Goal: Communication & Community: Answer question/provide support

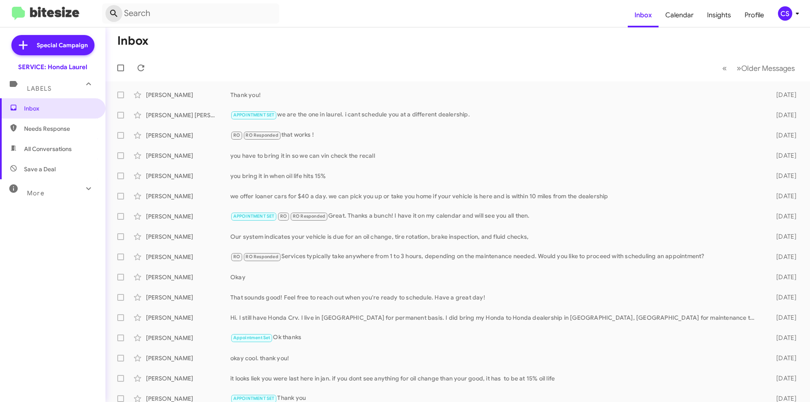
click at [111, 6] on button at bounding box center [114, 13] width 17 height 17
click at [137, 68] on icon at bounding box center [141, 68] width 10 height 10
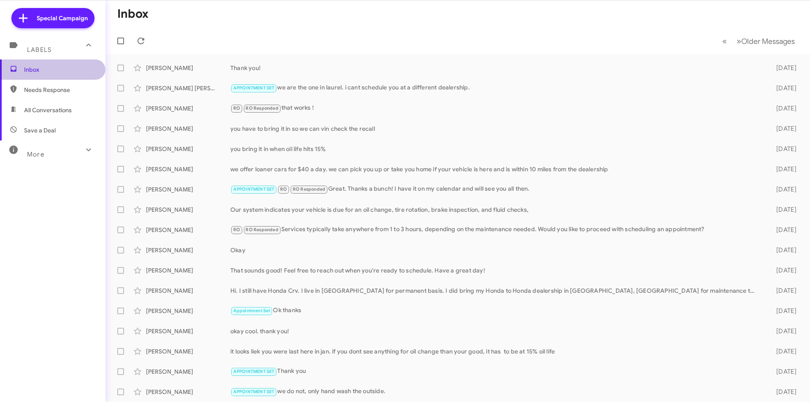
click at [66, 67] on span "Inbox" at bounding box center [60, 69] width 72 height 8
click at [56, 89] on span "Needs Response" at bounding box center [60, 90] width 72 height 8
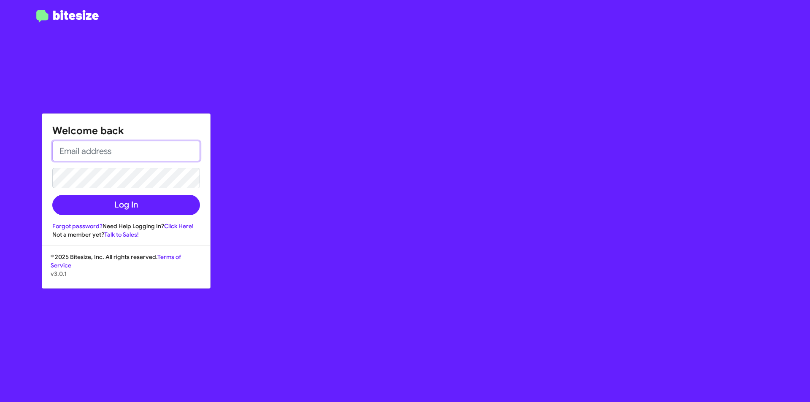
type input "[EMAIL_ADDRESS][DOMAIN_NAME]"
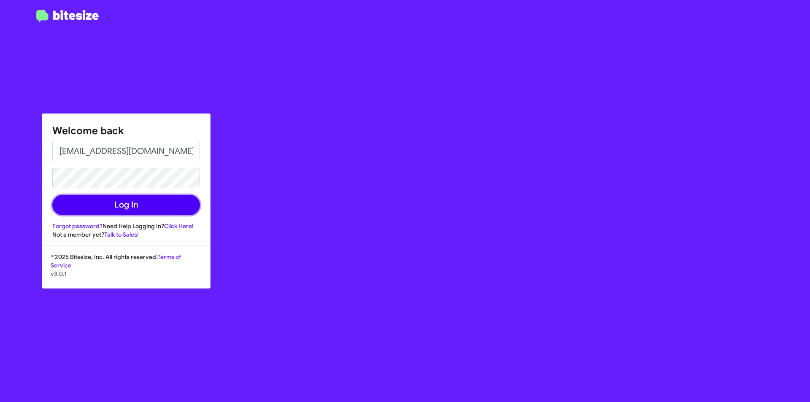
click at [138, 204] on button "Log In" at bounding box center [126, 205] width 148 height 20
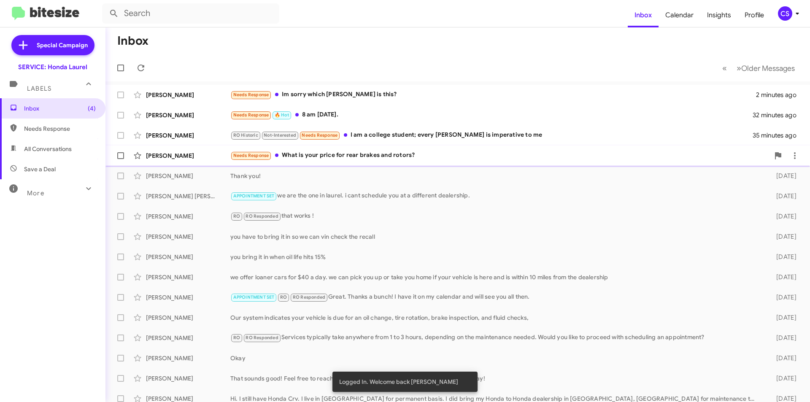
click at [349, 161] on div "[PERSON_NAME] Needs Response What is your price for rear brakes and rotors? 37 …" at bounding box center [457, 155] width 691 height 17
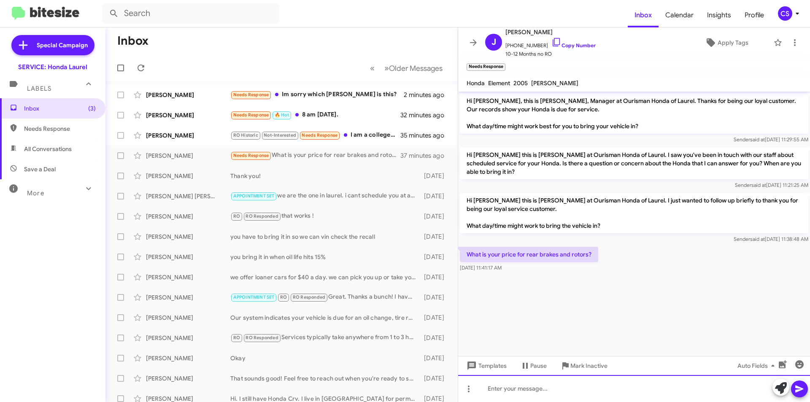
click at [501, 380] on div at bounding box center [634, 388] width 352 height 27
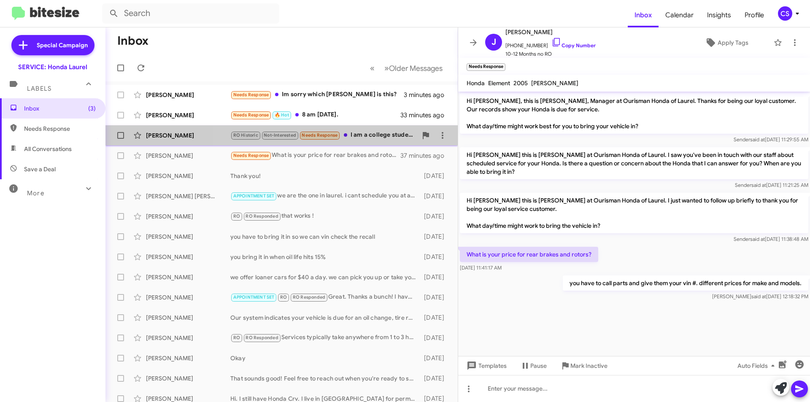
click at [366, 134] on div "RO Historic Not-Interested Needs Response I am a college student; every [PERSON…" at bounding box center [323, 135] width 187 height 10
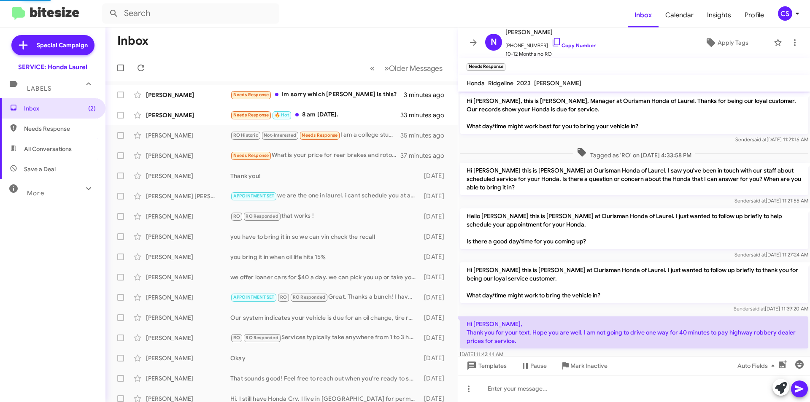
scroll to position [65, 0]
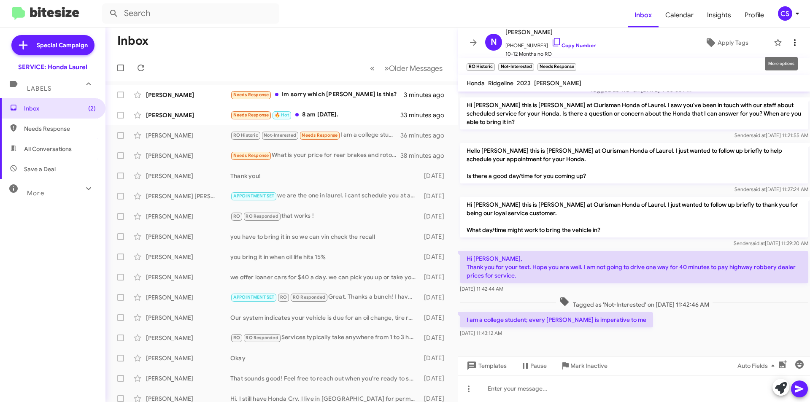
click at [787, 48] on button at bounding box center [795, 42] width 17 height 17
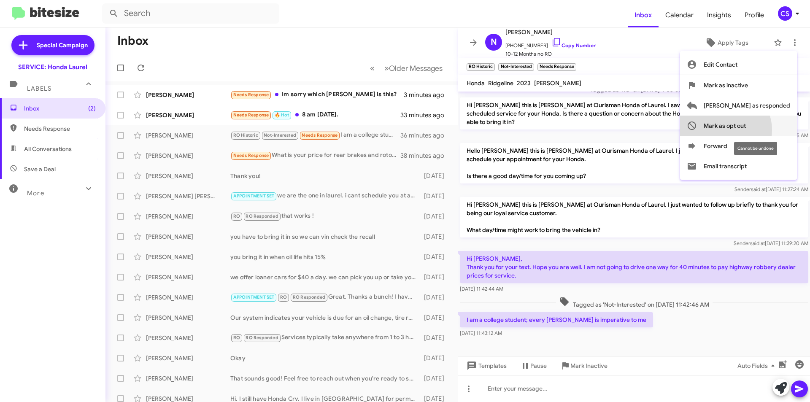
click at [746, 130] on span "Mark as opt out" at bounding box center [725, 126] width 42 height 20
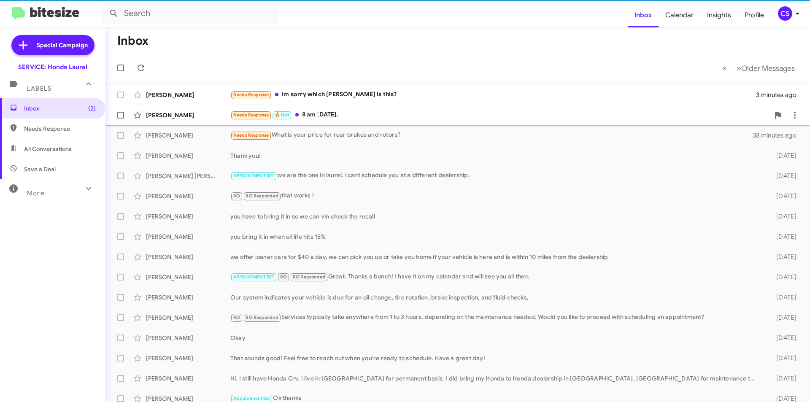
click at [382, 116] on div "Needs Response 🔥 Hot 8 am [DATE]." at bounding box center [499, 115] width 539 height 10
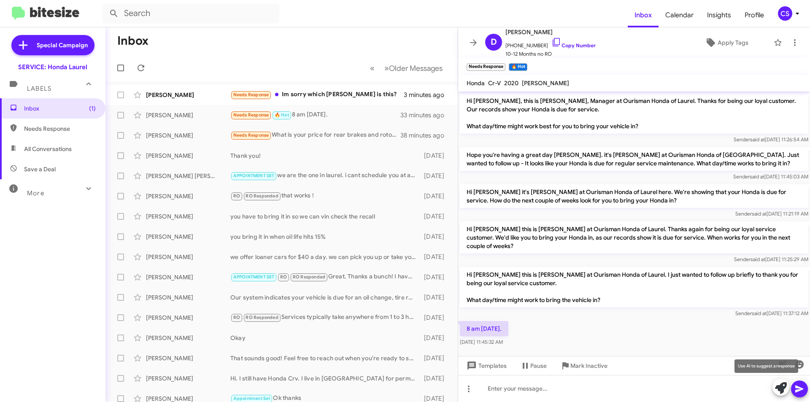
click at [783, 386] on icon at bounding box center [781, 388] width 12 height 12
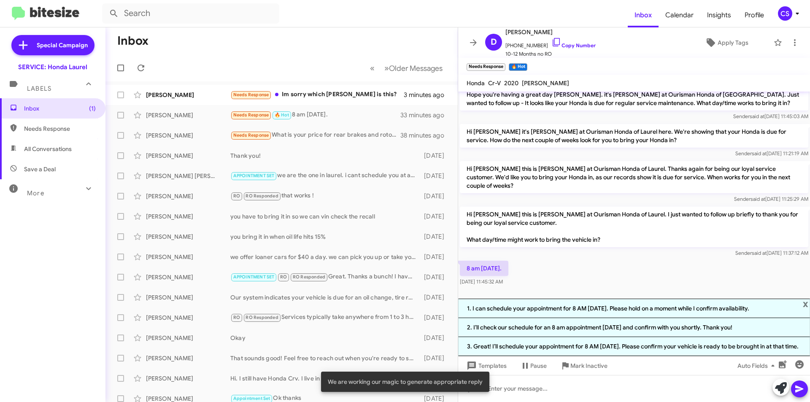
scroll to position [62, 0]
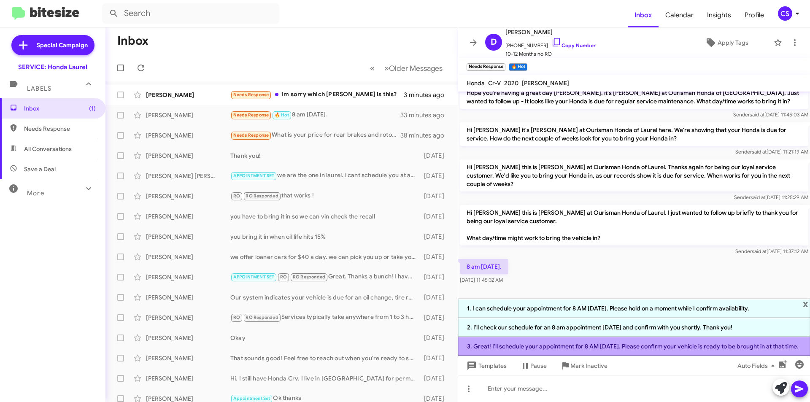
click at [541, 340] on li "3. Great! I’ll schedule your appointment for 8 AM [DATE]. Please confirm your v…" at bounding box center [634, 346] width 352 height 19
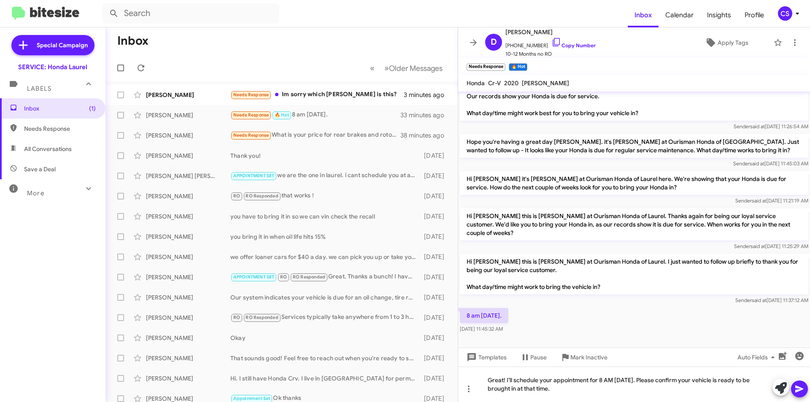
scroll to position [5, 0]
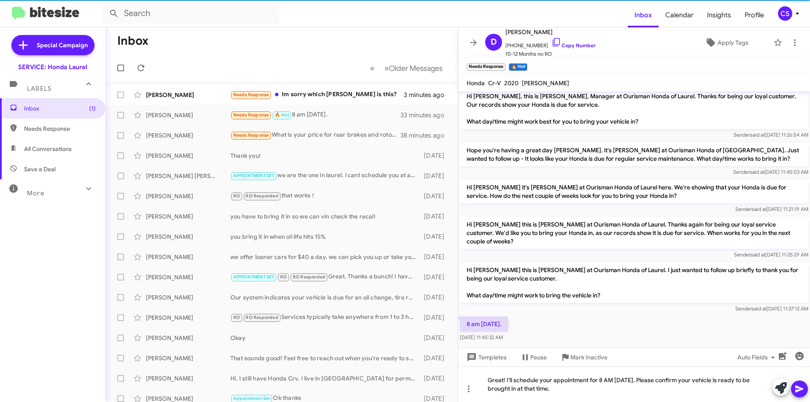
click at [799, 384] on icon at bounding box center [800, 389] width 10 height 10
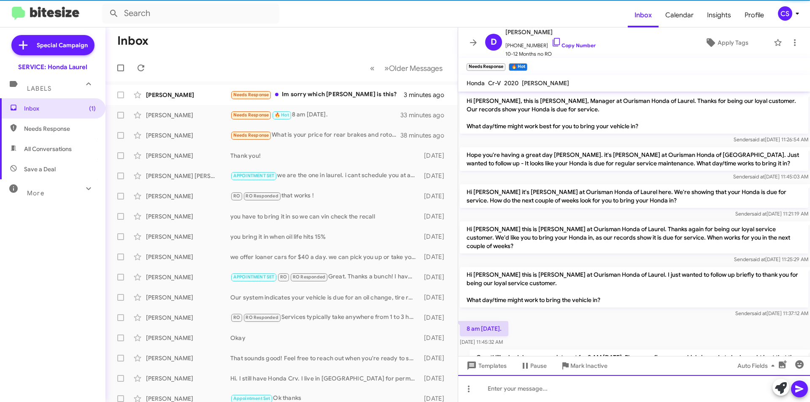
scroll to position [35, 0]
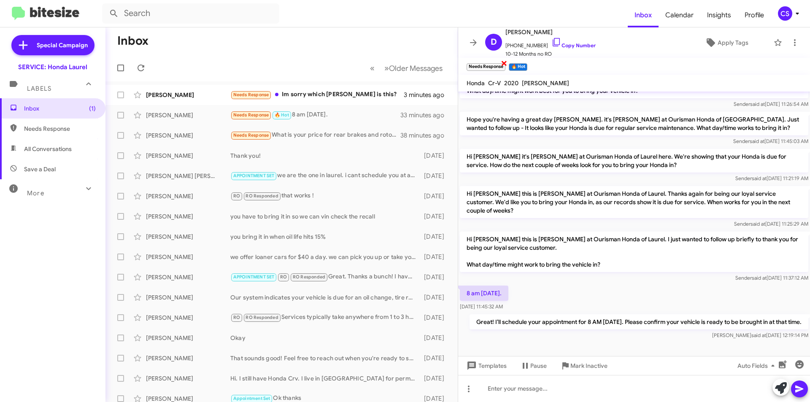
click at [503, 65] on span "×" at bounding box center [504, 63] width 7 height 10
click at [482, 61] on span "×" at bounding box center [483, 63] width 7 height 10
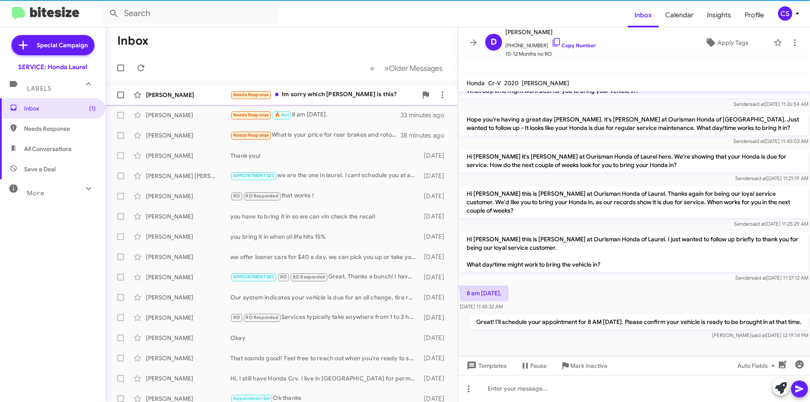
click at [352, 89] on div "[PERSON_NAME] Needs Response Im sorry which [PERSON_NAME] is this? 3 minutes ago" at bounding box center [281, 95] width 339 height 17
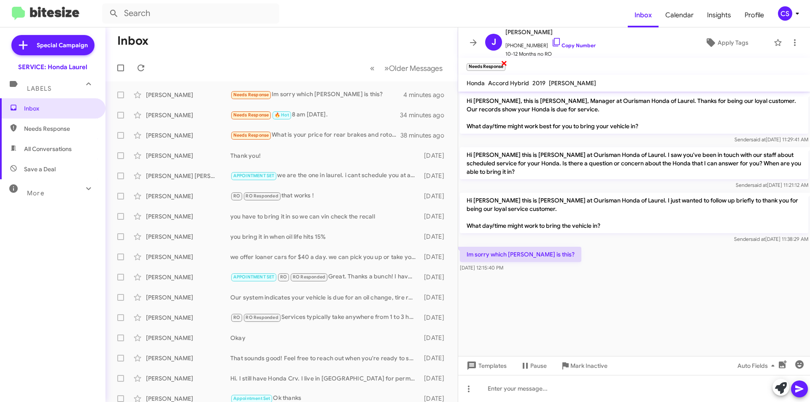
click at [506, 61] on span "×" at bounding box center [504, 63] width 7 height 10
click at [518, 384] on div at bounding box center [634, 388] width 352 height 27
drag, startPoint x: 470, startPoint y: 38, endPoint x: 262, endPoint y: 84, distance: 213.0
click at [471, 38] on icon at bounding box center [473, 43] width 10 height 10
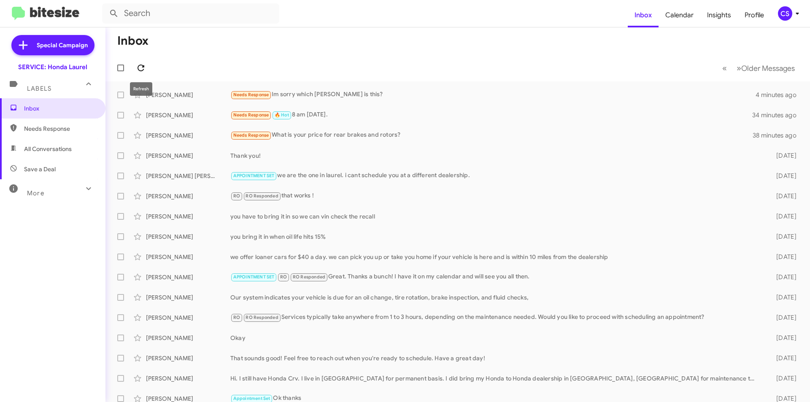
click at [139, 68] on icon at bounding box center [141, 68] width 10 height 10
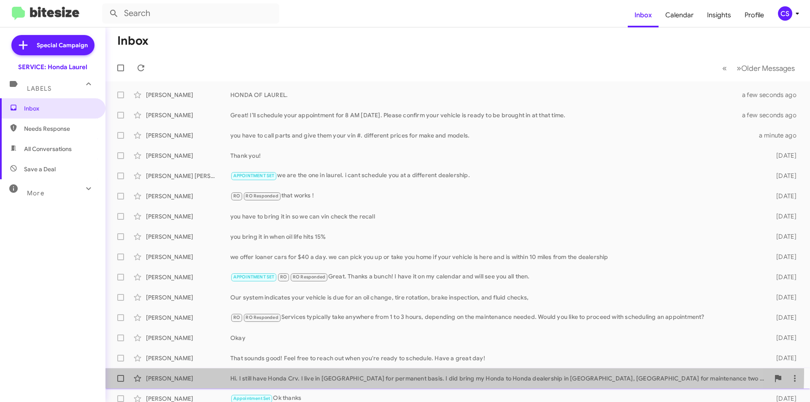
click at [355, 372] on div "[PERSON_NAME] Hi. I still have Honda Crv. I live in [GEOGRAPHIC_DATA] for perma…" at bounding box center [457, 378] width 691 height 17
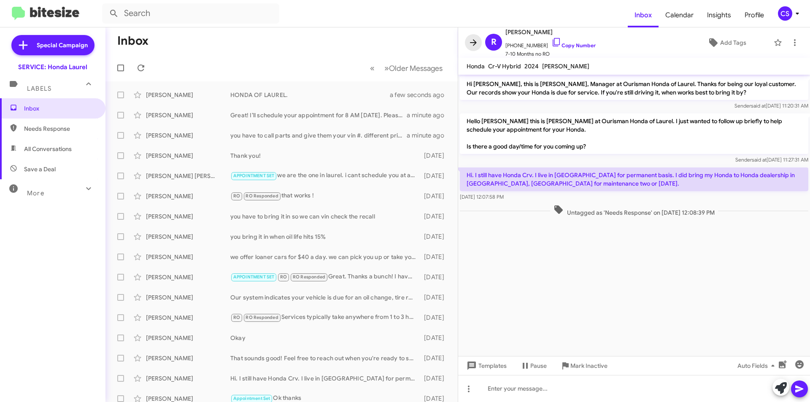
click at [473, 36] on button at bounding box center [473, 42] width 17 height 17
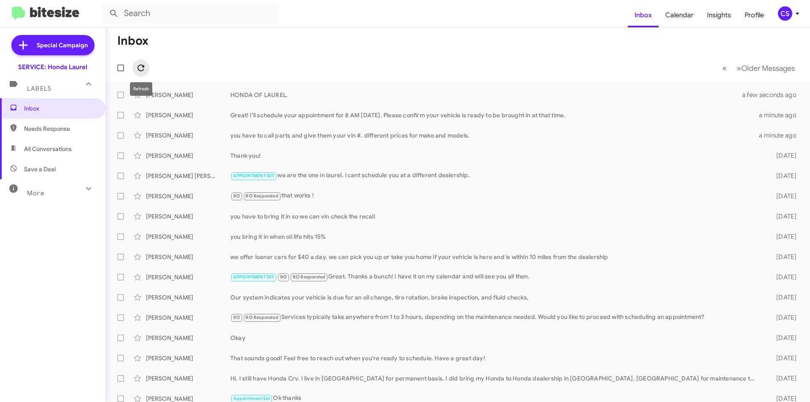
click at [141, 62] on button at bounding box center [141, 68] width 17 height 17
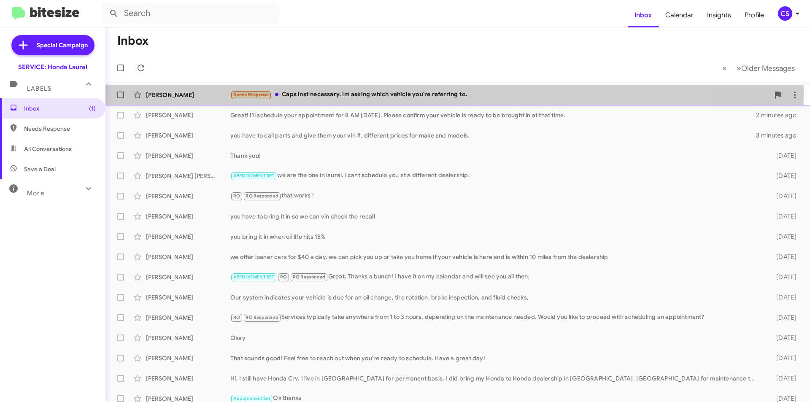
click at [328, 93] on div "Needs Response Caps inst necessary. Im asking which vehicle you're referring to." at bounding box center [499, 95] width 539 height 10
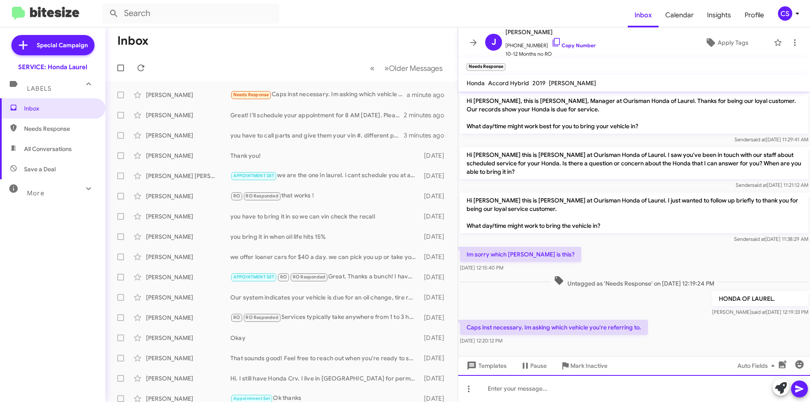
click at [550, 382] on div at bounding box center [634, 388] width 352 height 27
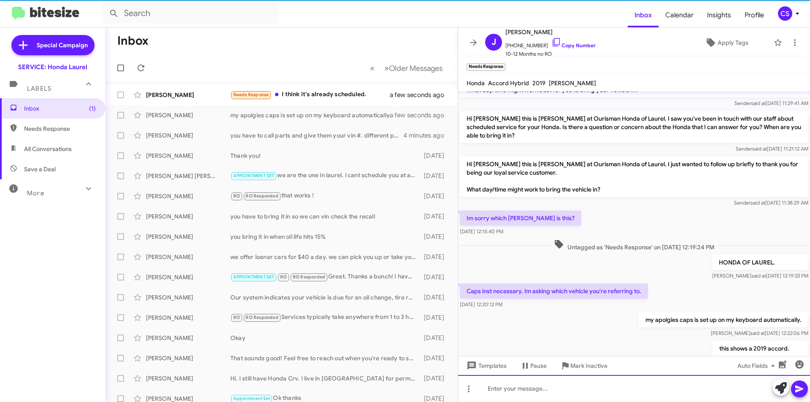
scroll to position [67, 0]
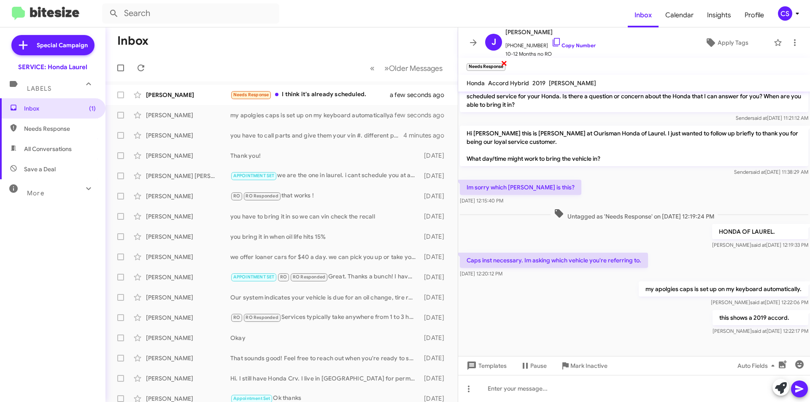
click at [505, 61] on span "×" at bounding box center [504, 63] width 7 height 10
click at [465, 41] on mat-toolbar "[PERSON_NAME] [PHONE_NUMBER] Copy Number 10-12 Months no RO Apply Tags" at bounding box center [634, 42] width 352 height 30
click at [145, 68] on icon at bounding box center [141, 68] width 10 height 10
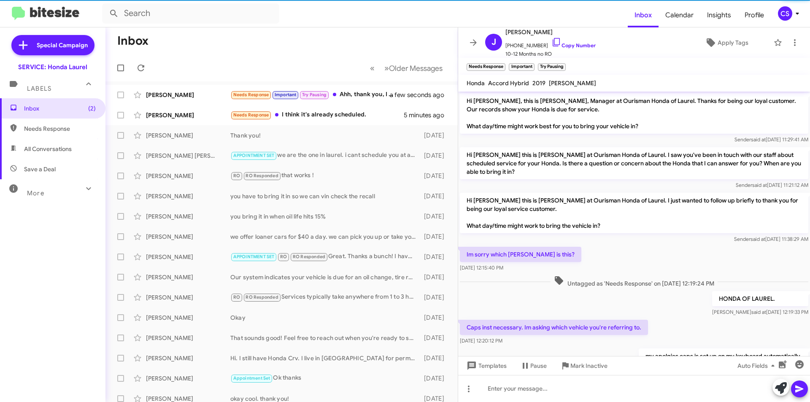
scroll to position [146, 0]
